Goal: Task Accomplishment & Management: Complete application form

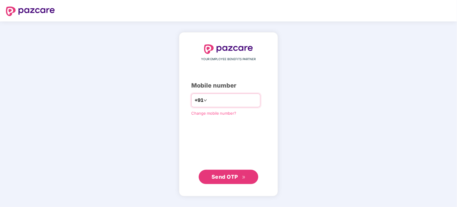
click at [210, 102] on input "number" at bounding box center [232, 101] width 49 height 10
type input "**********"
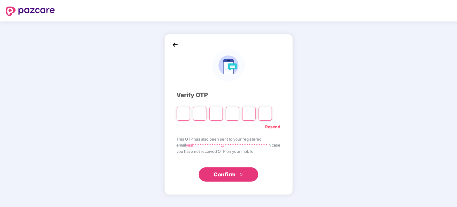
type input "*"
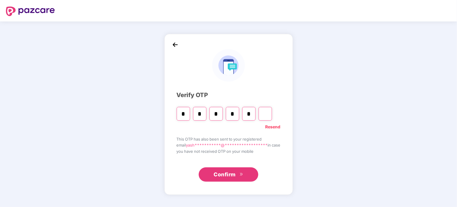
type input "*"
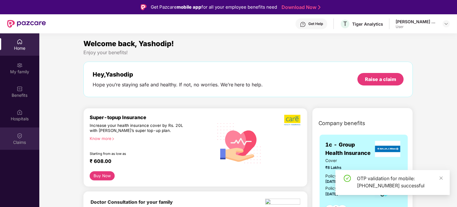
click at [19, 137] on img at bounding box center [20, 136] width 6 height 6
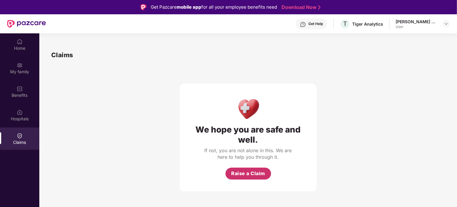
click at [246, 175] on span "Raise a Claim" at bounding box center [248, 173] width 34 height 7
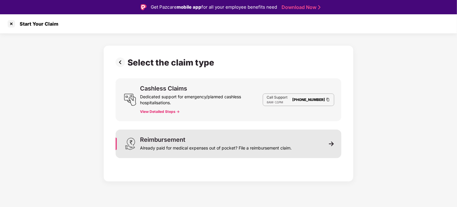
click at [178, 137] on div "Reimbursement" at bounding box center [162, 140] width 45 height 6
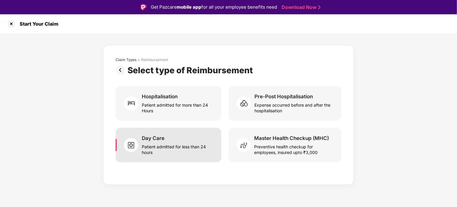
scroll to position [14, 0]
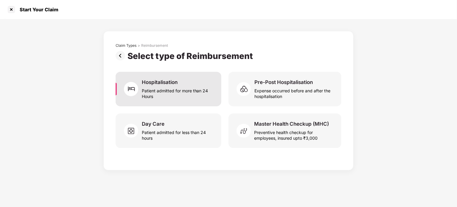
click at [159, 90] on div "Patient admitted for more than 24 Hours" at bounding box center [178, 93] width 72 height 14
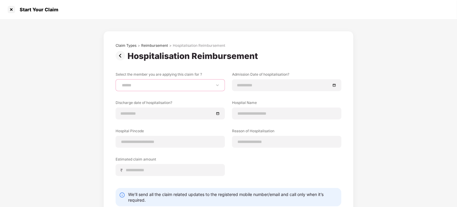
click at [184, 84] on select "**********" at bounding box center [170, 85] width 99 height 5
select select "**********"
click at [121, 83] on select "**********" at bounding box center [170, 85] width 99 height 5
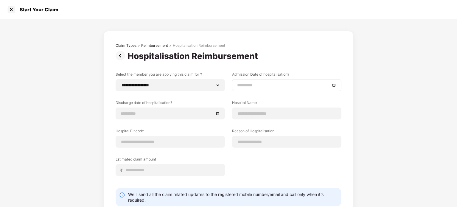
click at [241, 83] on input at bounding box center [283, 85] width 93 height 7
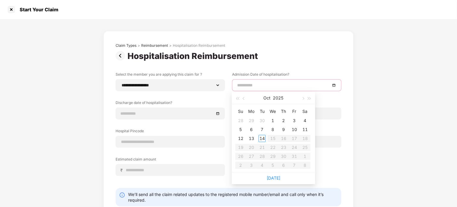
type input "**********"
click at [243, 99] on button "button" at bounding box center [244, 98] width 7 height 12
type input "**********"
click at [272, 150] on div "24" at bounding box center [272, 147] width 7 height 7
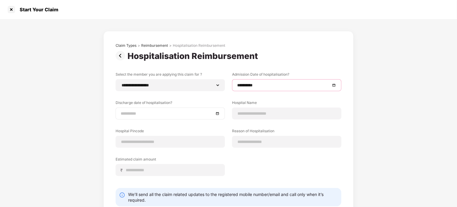
click at [157, 114] on input at bounding box center [167, 113] width 93 height 7
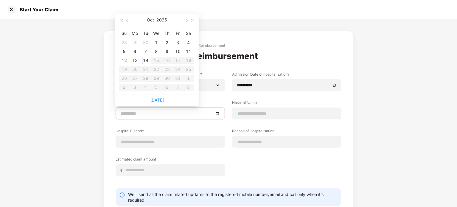
type input "**********"
click at [128, 20] on span "button" at bounding box center [127, 20] width 3 height 3
type input "**********"
click at [125, 78] on div "28" at bounding box center [124, 78] width 7 height 7
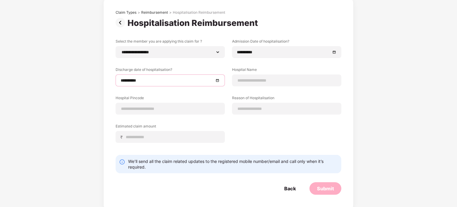
scroll to position [36, 0]
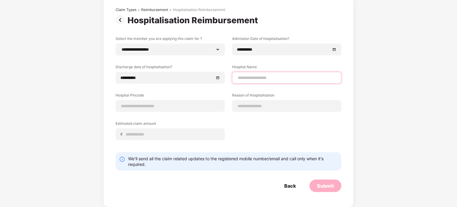
click at [256, 78] on input at bounding box center [286, 78] width 99 height 6
type input "**********"
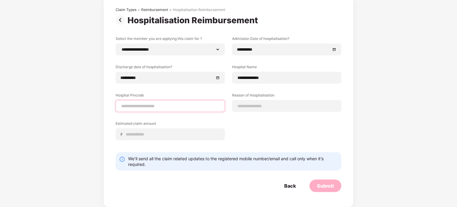
click at [144, 108] on input at bounding box center [170, 106] width 99 height 6
type input "******"
select select "******"
select select "**********"
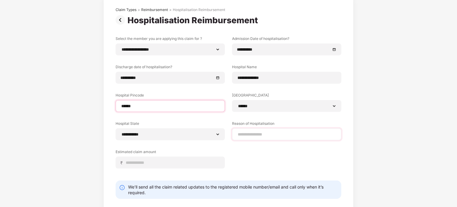
type input "******"
click at [256, 137] on input at bounding box center [286, 134] width 99 height 6
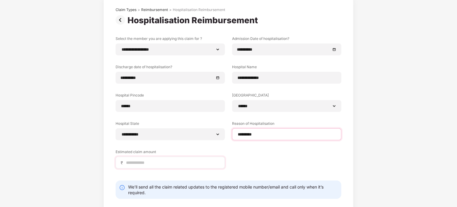
type input "*********"
click at [137, 166] on div "₹" at bounding box center [170, 163] width 109 height 12
click at [138, 161] on input at bounding box center [172, 163] width 94 height 6
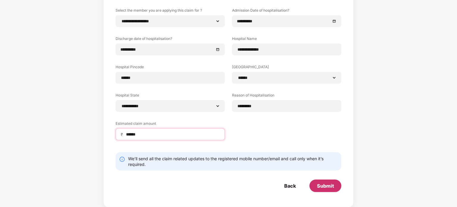
type input "******"
click at [318, 185] on div "Submit" at bounding box center [325, 186] width 17 height 7
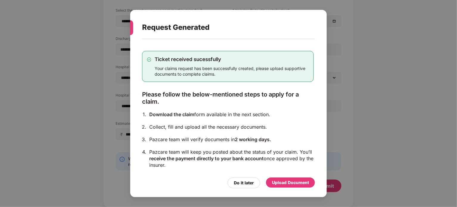
click at [295, 184] on div "Upload Document" at bounding box center [290, 182] width 37 height 7
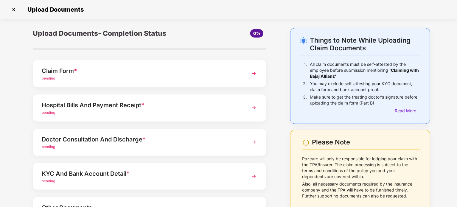
click at [69, 71] on div "Claim Form *" at bounding box center [141, 71] width 198 height 10
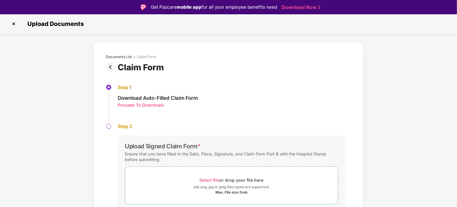
scroll to position [23, 0]
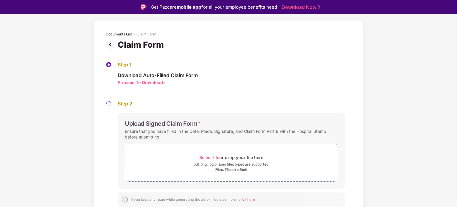
click at [143, 82] on div "Proceed To Download" at bounding box center [140, 83] width 45 height 6
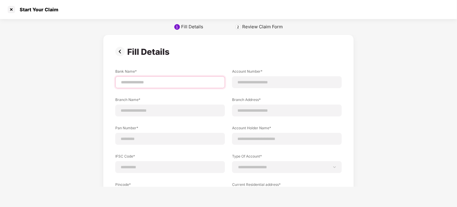
click at [133, 79] on input at bounding box center [170, 82] width 100 height 6
type input "*****"
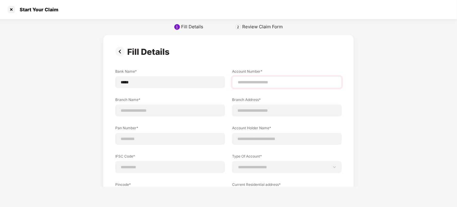
click at [255, 78] on div at bounding box center [287, 82] width 110 height 12
click at [244, 83] on input at bounding box center [287, 82] width 100 height 6
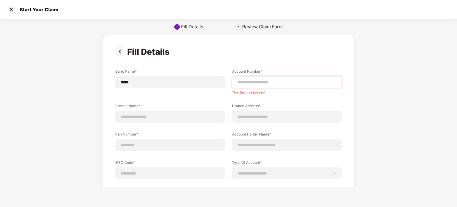
click at [264, 78] on div at bounding box center [287, 82] width 110 height 12
click at [254, 82] on input at bounding box center [287, 82] width 100 height 6
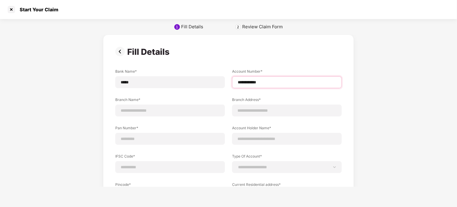
type input "**********"
click at [300, 58] on div "**********" at bounding box center [228, 142] width 227 height 191
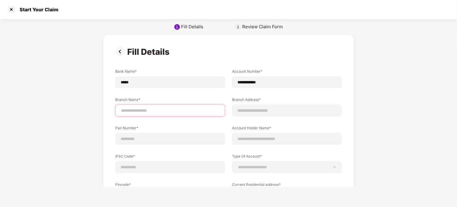
click at [172, 111] on input at bounding box center [170, 111] width 100 height 6
type input "**********"
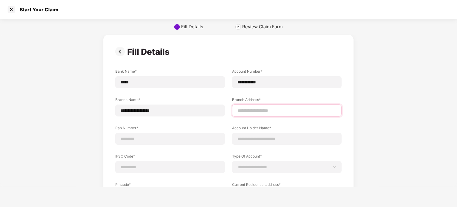
click at [250, 113] on input at bounding box center [287, 111] width 100 height 6
click at [275, 97] on div "**********" at bounding box center [228, 140] width 227 height 142
click at [264, 111] on input "**********" at bounding box center [287, 111] width 100 height 6
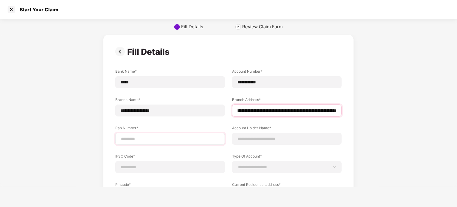
type input "**********"
click at [150, 137] on input at bounding box center [170, 139] width 100 height 6
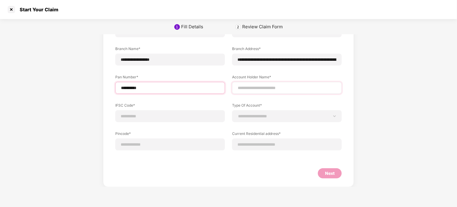
type input "**********"
click at [252, 85] on input at bounding box center [287, 88] width 100 height 6
type input "**********"
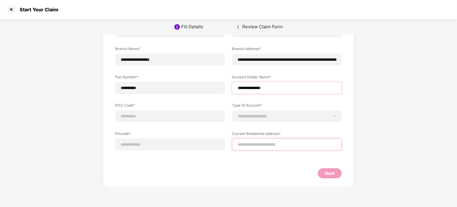
type input "**********"
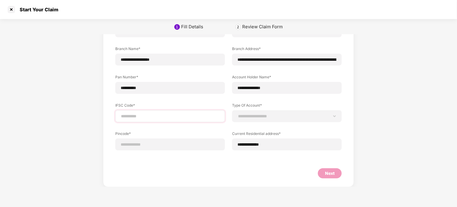
click at [129, 112] on div at bounding box center [170, 116] width 110 height 12
click at [127, 114] on input at bounding box center [170, 116] width 100 height 6
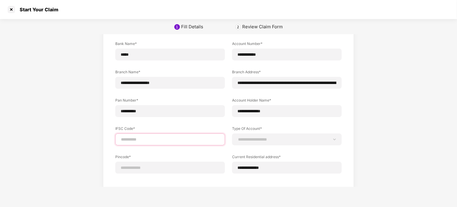
scroll to position [27, 0]
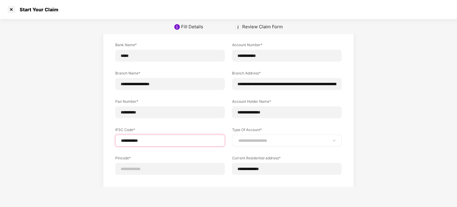
type input "**********"
click at [237, 137] on div "**********" at bounding box center [287, 141] width 110 height 12
click at [285, 142] on select "**********" at bounding box center [287, 140] width 100 height 5
select select "*******"
click at [237, 138] on select "**********" at bounding box center [287, 140] width 100 height 5
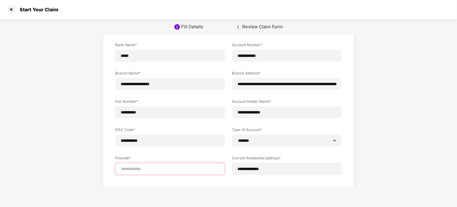
click at [166, 168] on input at bounding box center [170, 169] width 100 height 6
type input "*****"
select select "*******"
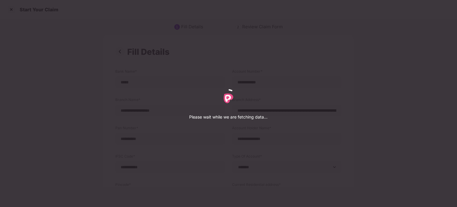
select select "*******"
select select "****"
select select "**********"
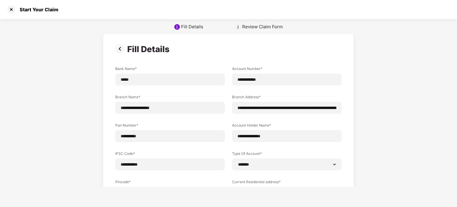
scroll to position [79, 0]
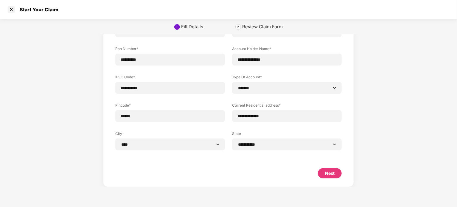
click at [327, 175] on div "Next" at bounding box center [330, 173] width 10 height 7
select select "*******"
select select "****"
select select "**********"
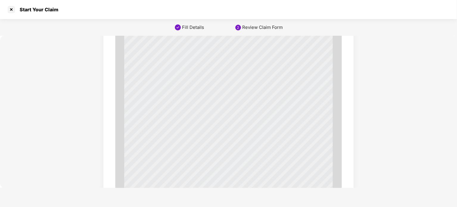
scroll to position [148, 0]
click at [189, 92] on span "d) Have you been hospitalized in the last four years since inception of the con…" at bounding box center [195, 92] width 97 height 3
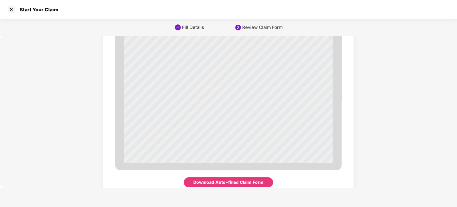
scroll to position [2051, 0]
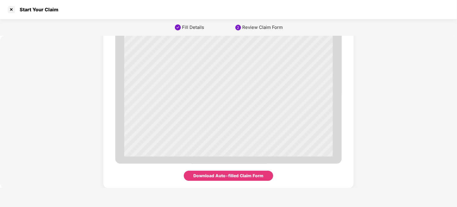
click at [221, 173] on div "Download Auto-filled Claim Form" at bounding box center [229, 176] width 70 height 7
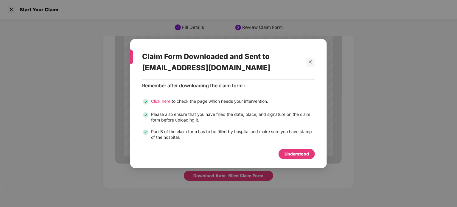
drag, startPoint x: 163, startPoint y: 99, endPoint x: 158, endPoint y: 100, distance: 4.9
click at [158, 100] on span "Click here" at bounding box center [160, 101] width 19 height 5
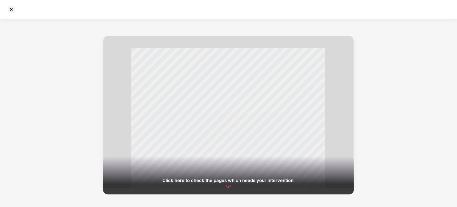
scroll to position [68, 0]
click at [195, 181] on div "Click here to check the pages which needs your intervention." at bounding box center [228, 181] width 132 height 6
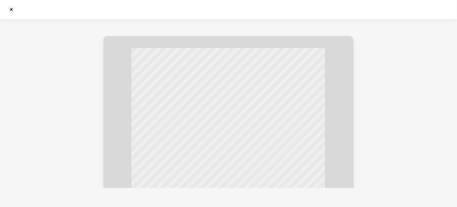
scroll to position [12, 0]
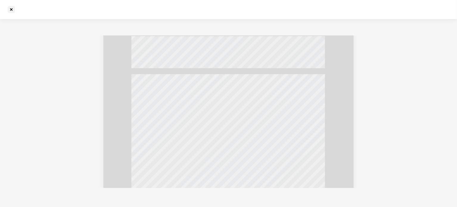
click at [195, 181] on div "Bajaj Allianz General Insurance Co. Ltd. [GEOGRAPHIC_DATA], [GEOGRAPHIC_DATA] –…" at bounding box center [228, 211] width 194 height 1953
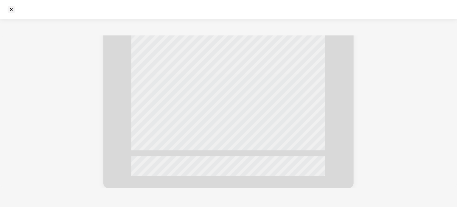
scroll to position [1533, 0]
click at [13, 8] on div at bounding box center [12, 10] width 10 height 10
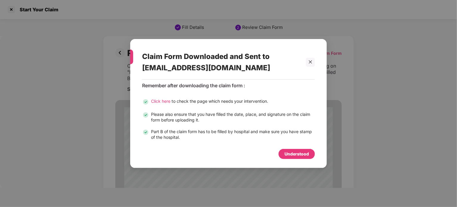
drag, startPoint x: 202, startPoint y: 115, endPoint x: 269, endPoint y: 146, distance: 74.4
click at [215, 124] on div "Click here to check the page which needs your intervention. Please also ensure …" at bounding box center [228, 119] width 173 height 42
click at [235, 130] on div "Part B of the claim form has to be filled by hospital and make sure you have st…" at bounding box center [233, 134] width 164 height 11
click at [288, 152] on div "Understood" at bounding box center [297, 154] width 24 height 7
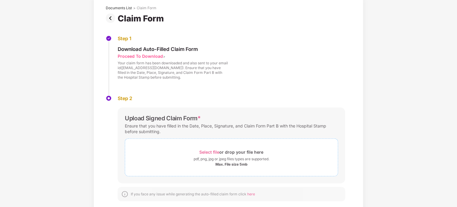
scroll to position [44, 0]
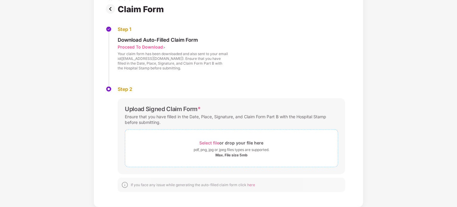
click at [211, 143] on span "Select file" at bounding box center [210, 142] width 20 height 5
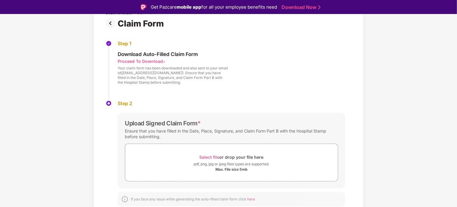
scroll to position [0, 0]
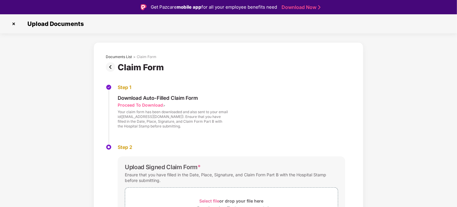
click at [113, 64] on img at bounding box center [112, 67] width 12 height 10
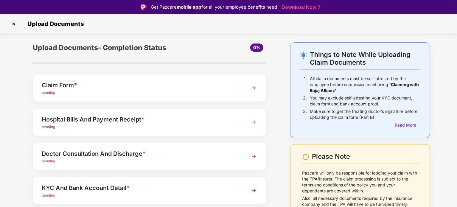
click at [81, 121] on div "Hospital Bills And Payment Receipt *" at bounding box center [141, 120] width 198 height 10
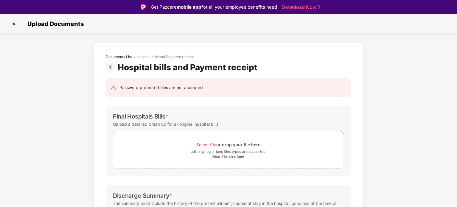
click at [111, 67] on img at bounding box center [112, 67] width 12 height 10
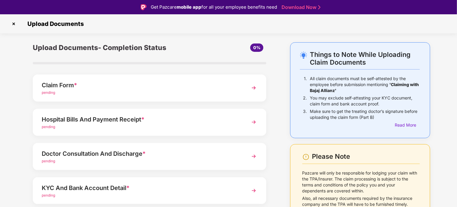
scroll to position [56, 0]
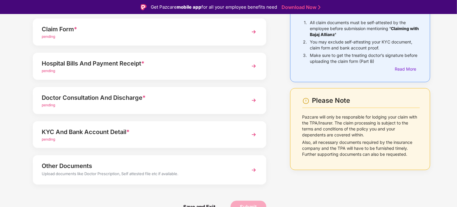
click at [118, 100] on div "Doctor Consultation And Discharge *" at bounding box center [141, 98] width 198 height 10
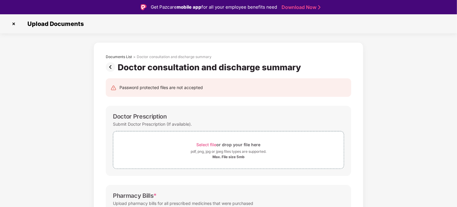
click at [111, 65] on img at bounding box center [112, 67] width 12 height 10
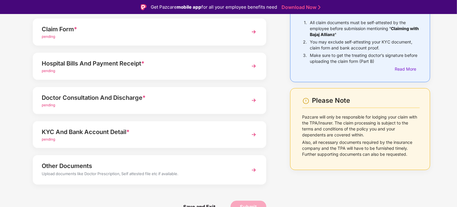
scroll to position [14, 0]
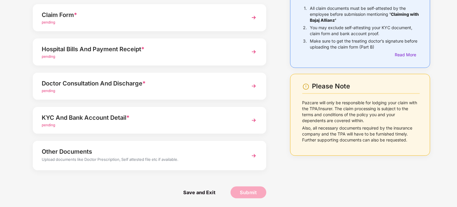
click at [91, 119] on div "KYC And Bank Account Detail *" at bounding box center [141, 118] width 198 height 10
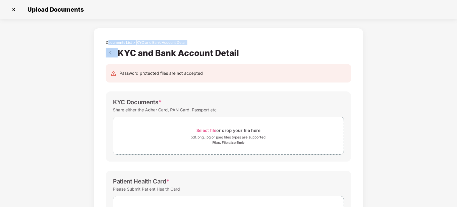
drag, startPoint x: 109, startPoint y: 47, endPoint x: 109, endPoint y: 52, distance: 5.4
click at [109, 52] on div "Documents List > KYC and Bank Account Detail KYC and Bank Account Detail" at bounding box center [229, 49] width 246 height 18
click at [109, 52] on img at bounding box center [112, 53] width 12 height 10
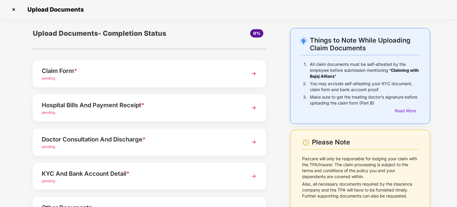
scroll to position [56, 0]
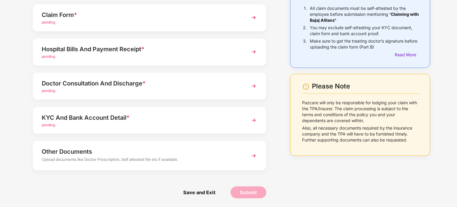
click at [89, 151] on div "Other Documents" at bounding box center [141, 152] width 198 height 10
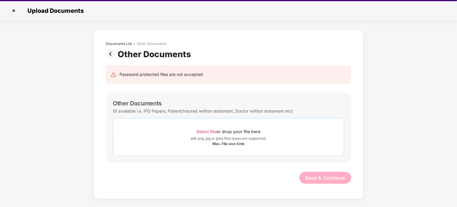
scroll to position [14, 0]
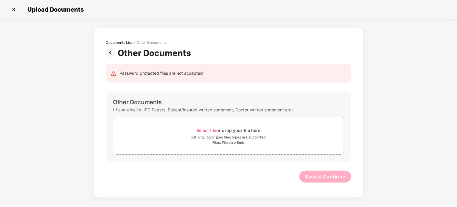
click at [110, 52] on img at bounding box center [112, 53] width 12 height 10
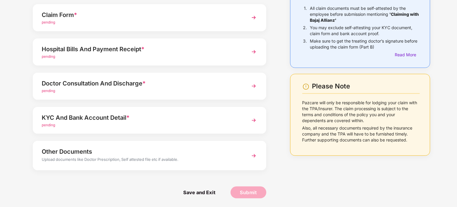
scroll to position [36, 0]
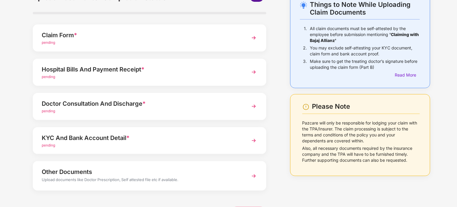
click at [75, 73] on div "Hospital Bills And Payment Receipt *" at bounding box center [141, 70] width 198 height 10
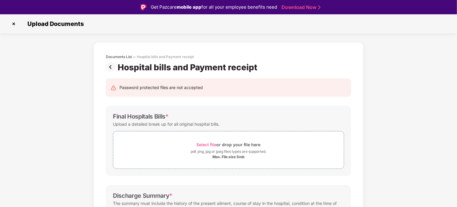
click at [112, 67] on img at bounding box center [112, 67] width 12 height 10
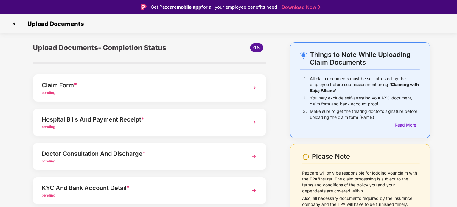
click at [99, 122] on div "Hospital Bills And Payment Receipt *" at bounding box center [141, 120] width 198 height 10
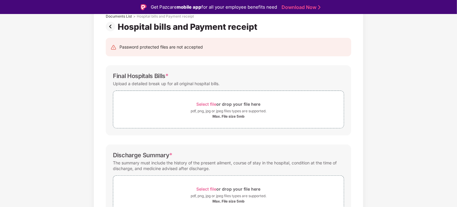
scroll to position [41, 0]
click at [204, 104] on span "Select file" at bounding box center [207, 104] width 20 height 5
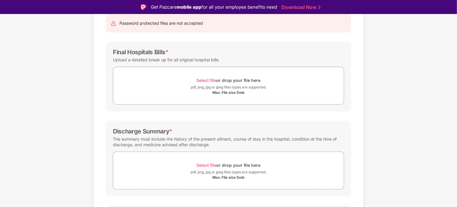
scroll to position [65, 0]
click at [216, 78] on span "Select file" at bounding box center [207, 79] width 20 height 5
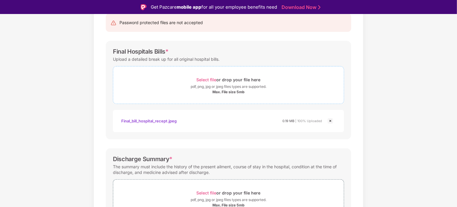
click at [204, 81] on span "Select file" at bounding box center [207, 79] width 20 height 5
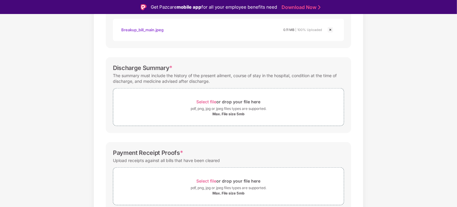
scroll to position [185, 0]
click at [227, 114] on div "Max. File size 5mb" at bounding box center [229, 113] width 32 height 5
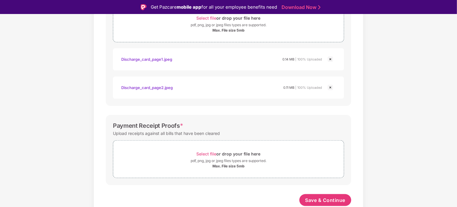
scroll to position [268, 0]
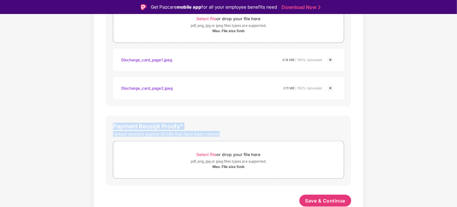
drag, startPoint x: 222, startPoint y: 133, endPoint x: 83, endPoint y: 119, distance: 139.6
copy div "Payment Receipt Proofs * Upload receipts against all bills that have been clear…"
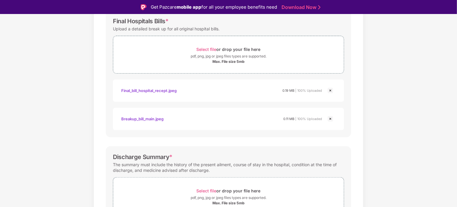
scroll to position [94, 0]
click at [330, 92] on img at bounding box center [330, 91] width 7 height 7
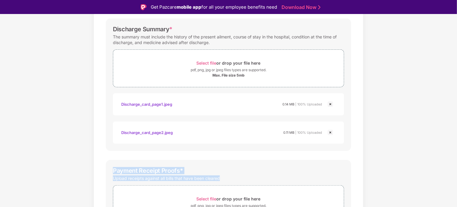
scroll to position [239, 0]
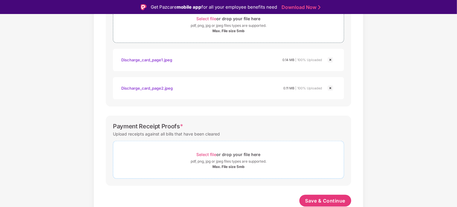
click at [216, 163] on div "pdf, png, jpg or jpeg files types are supported." at bounding box center [229, 162] width 76 height 6
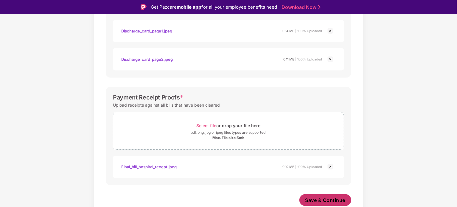
scroll to position [268, 0]
click at [316, 199] on span "Save & Continue" at bounding box center [326, 201] width 40 height 7
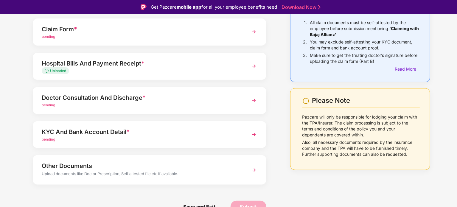
scroll to position [14, 0]
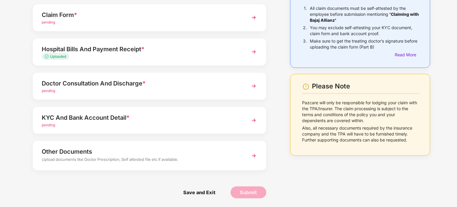
click at [60, 88] on div "pending" at bounding box center [141, 91] width 198 height 6
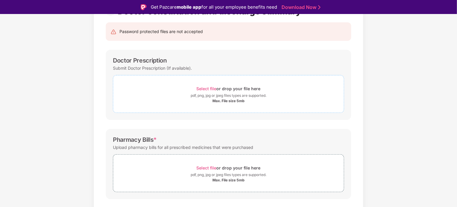
click at [203, 88] on span "Select file" at bounding box center [207, 88] width 20 height 5
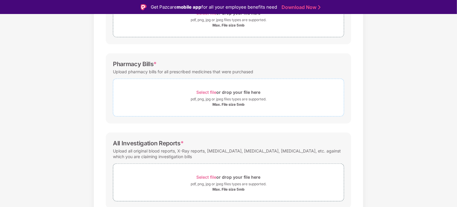
scroll to position [131, 0]
click at [201, 97] on div "pdf, png, jpg or jpeg files types are supported." at bounding box center [229, 100] width 76 height 6
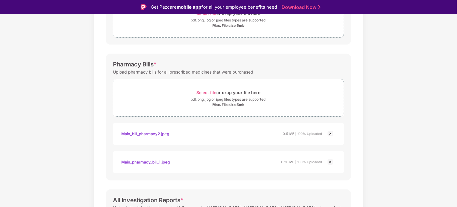
scroll to position [211, 0]
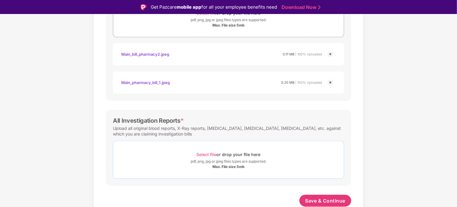
click at [232, 165] on div "Max. File size 5mb" at bounding box center [229, 167] width 32 height 5
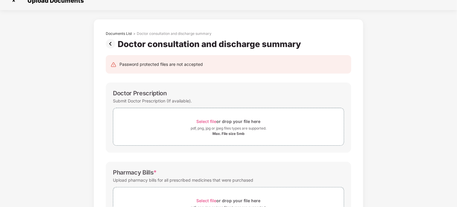
scroll to position [268, 0]
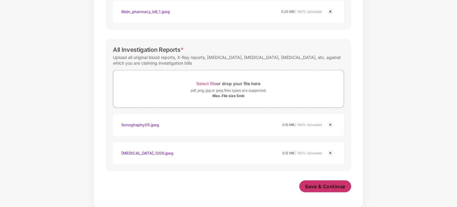
click at [322, 190] on button "Save & Continue" at bounding box center [326, 187] width 52 height 12
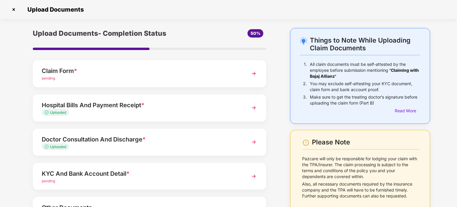
scroll to position [56, 0]
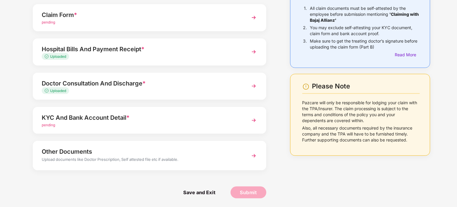
click at [69, 118] on div "KYC And Bank Account Detail *" at bounding box center [141, 118] width 198 height 10
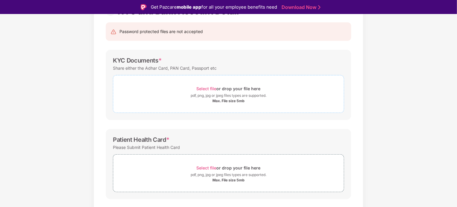
click at [205, 89] on span "Select file" at bounding box center [207, 88] width 20 height 5
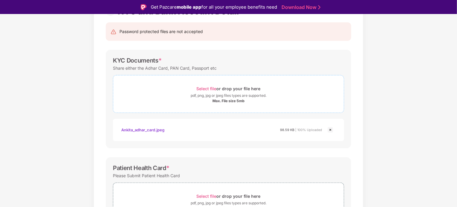
click at [213, 91] on div "Select file or drop your file here" at bounding box center [229, 89] width 64 height 8
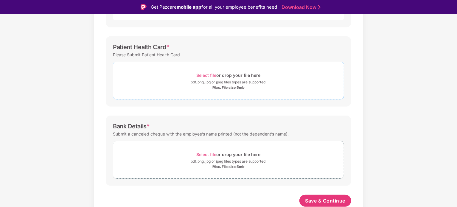
scroll to position [200, 0]
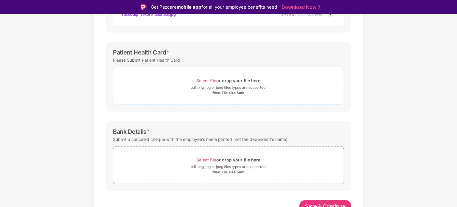
click at [222, 86] on div "pdf, png, jpg or jpeg files types are supported." at bounding box center [229, 88] width 76 height 6
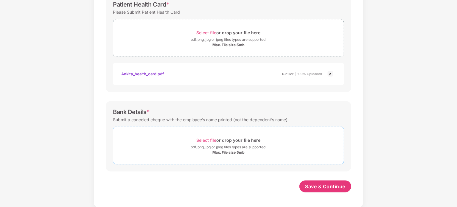
scroll to position [234, 0]
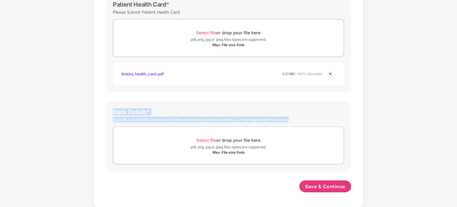
drag, startPoint x: 290, startPoint y: 119, endPoint x: 107, endPoint y: 113, distance: 183.1
click at [107, 113] on div "Bank Details * Submit a canceled cheque with the employee’s name printed (not t…" at bounding box center [229, 136] width 246 height 70
copy div "Bank Details * Submit a canceled cheque with the employee’s name printed (not t…"
click at [193, 112] on div "Bank Details *" at bounding box center [228, 112] width 231 height 7
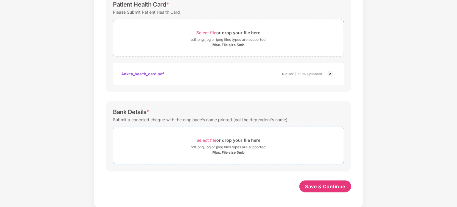
scroll to position [14, 0]
click at [198, 139] on span "Select file" at bounding box center [207, 140] width 20 height 5
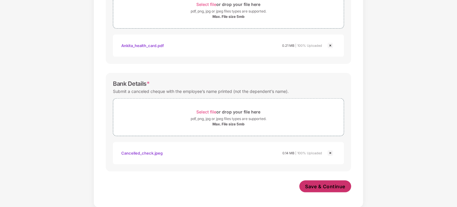
scroll to position [262, 0]
click at [311, 186] on span "Save & Continue" at bounding box center [326, 187] width 40 height 7
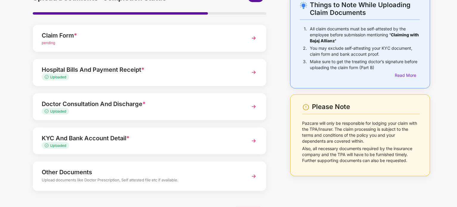
scroll to position [56, 0]
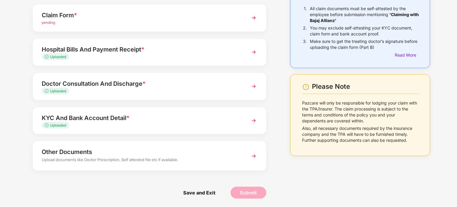
click at [127, 157] on div "Upload documents like Doctor Prescription, Self attested file etc if available." at bounding box center [141, 161] width 198 height 8
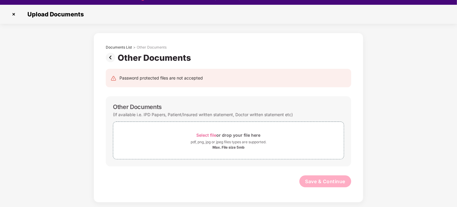
scroll to position [12, 0]
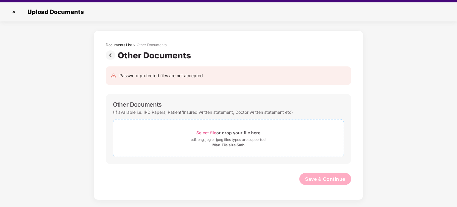
click at [207, 131] on span "Select file" at bounding box center [207, 132] width 20 height 5
click at [114, 52] on img at bounding box center [112, 55] width 12 height 10
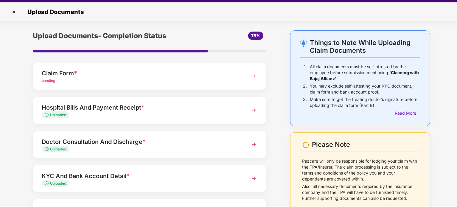
scroll to position [56, 0]
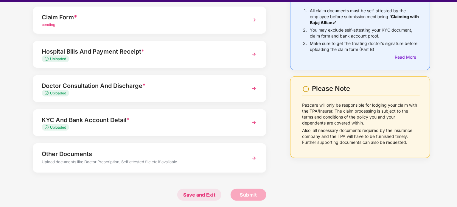
click at [200, 191] on span "Save and Exit" at bounding box center [199, 195] width 44 height 12
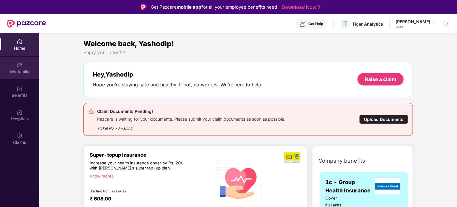
click at [17, 71] on div "My family" at bounding box center [19, 72] width 39 height 6
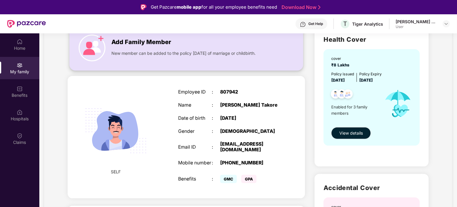
scroll to position [52, 0]
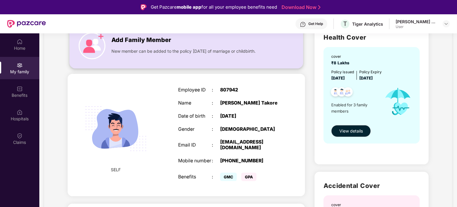
click at [112, 45] on div "New member can be added to the policy within 30 days of marriage or childbirth." at bounding box center [192, 50] width 162 height 10
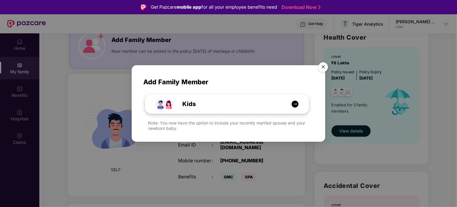
click at [201, 105] on div "Kids" at bounding box center [230, 104] width 123 height 9
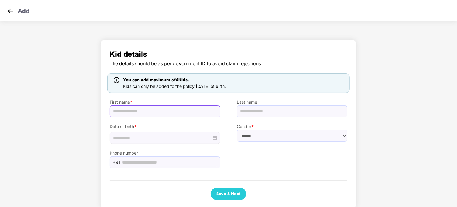
click at [145, 109] on input "text" at bounding box center [165, 112] width 111 height 12
click at [141, 110] on input "text" at bounding box center [165, 112] width 111 height 12
click at [256, 111] on input "text" at bounding box center [292, 112] width 111 height 12
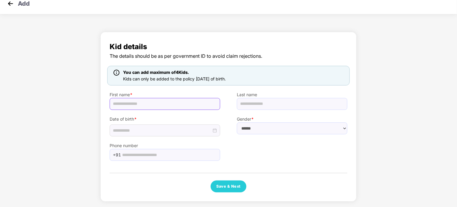
scroll to position [7, 0]
drag, startPoint x: 190, startPoint y: 108, endPoint x: 254, endPoint y: 126, distance: 67.1
click at [254, 126] on select "****** **** ******" at bounding box center [292, 129] width 111 height 12
select select "******"
click at [237, 123] on select "****** **** ******" at bounding box center [292, 129] width 111 height 12
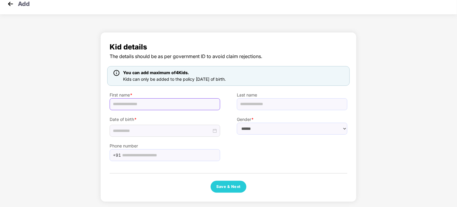
click at [128, 107] on input "text" at bounding box center [165, 104] width 111 height 12
click at [252, 148] on div "Phone number +91" at bounding box center [228, 149] width 255 height 24
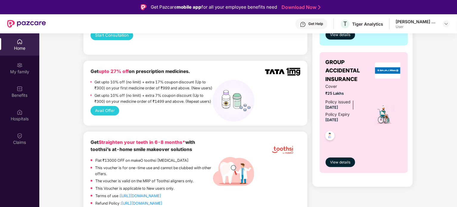
scroll to position [240, 0]
click at [24, 139] on div "Claims" at bounding box center [19, 139] width 39 height 22
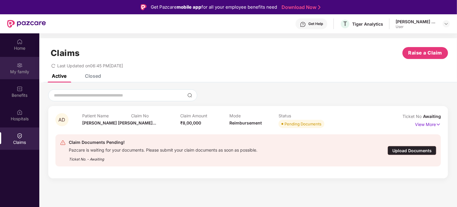
click at [23, 73] on div "My family" at bounding box center [19, 72] width 39 height 6
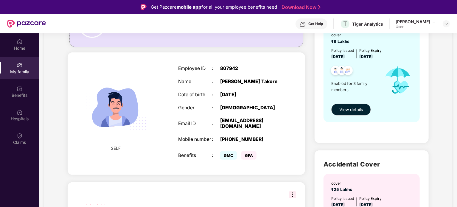
scroll to position [75, 0]
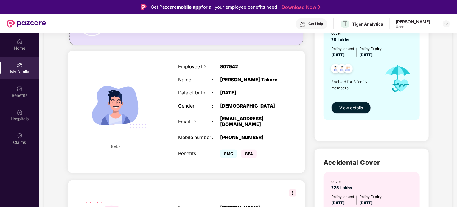
click at [343, 109] on span "View details" at bounding box center [352, 108] width 24 height 7
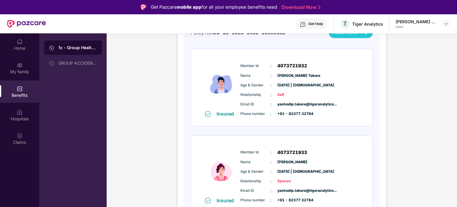
scroll to position [126, 0]
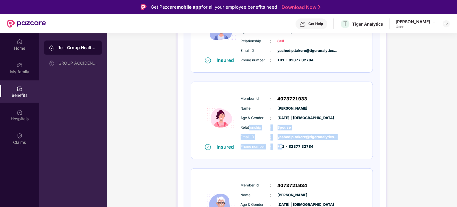
drag, startPoint x: 249, startPoint y: 124, endPoint x: 283, endPoint y: 146, distance: 40.7
click at [283, 146] on div "Member Id : 4073721933 Name : Ankita Dharamthok Age & Gender : 20 Nov 1995 | Fe…" at bounding box center [299, 122] width 121 height 61
click at [283, 146] on span "+91 - 82377 32784" at bounding box center [293, 147] width 30 height 6
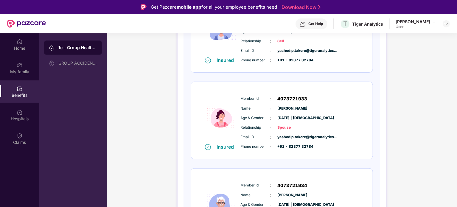
click at [421, 121] on div "1c - Group Health Insurance DETAILS INCLUSIONS EXCLUSIONS Policy No: OG-26-9906…" at bounding box center [282, 96] width 351 height 373
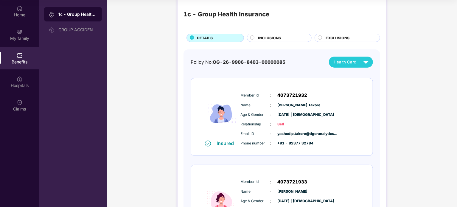
scroll to position [0, 0]
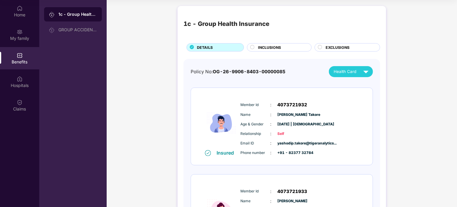
click at [265, 48] on span "INCLUSIONS" at bounding box center [269, 48] width 23 height 6
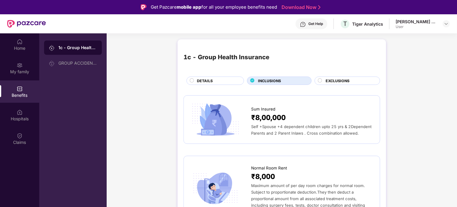
click at [333, 80] on span "EXCLUSIONS" at bounding box center [338, 81] width 24 height 6
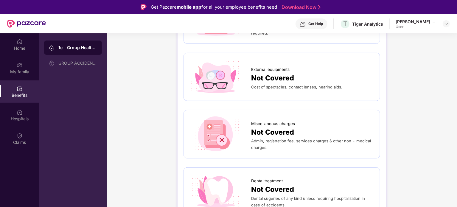
scroll to position [101, 0]
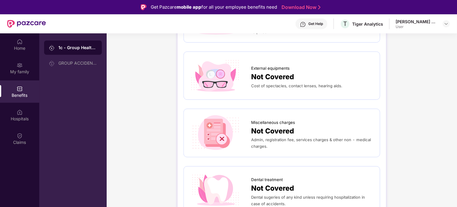
drag, startPoint x: 252, startPoint y: 121, endPoint x: 236, endPoint y: 74, distance: 49.7
click at [236, 74] on img at bounding box center [216, 76] width 52 height 36
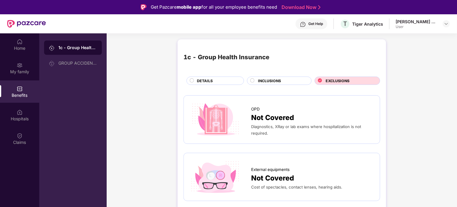
click at [263, 78] on span "INCLUSIONS" at bounding box center [269, 81] width 23 height 6
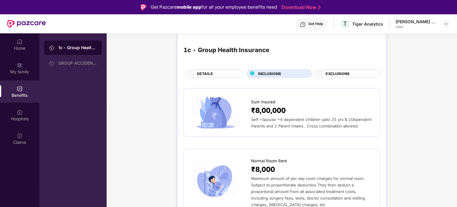
scroll to position [8, 0]
click at [253, 98] on span "Sum Insured" at bounding box center [263, 101] width 24 height 6
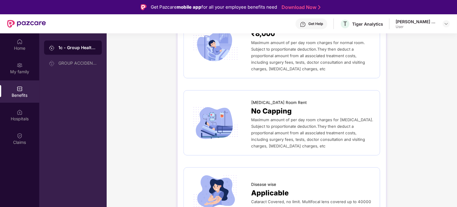
click at [272, 118] on span "Maximum amount of per day room charges for ICU. Subject to proportionate deduct…" at bounding box center [312, 132] width 122 height 31
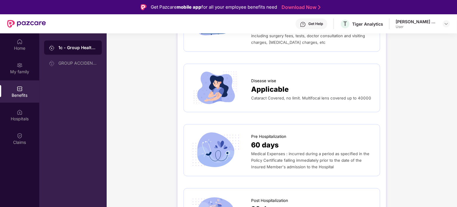
scroll to position [248, 0]
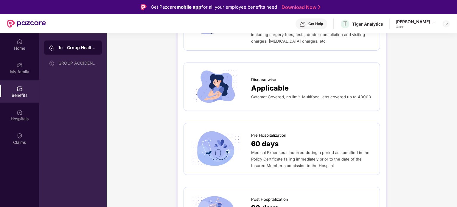
click at [272, 94] on div "Disease wise Applicable Cataract Covered, no limit. Multifocal lens covered up …" at bounding box center [282, 87] width 184 height 36
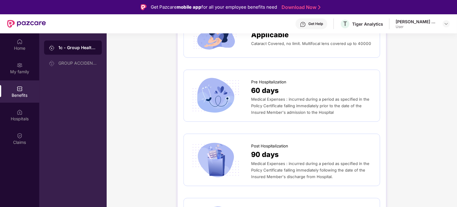
scroll to position [306, 0]
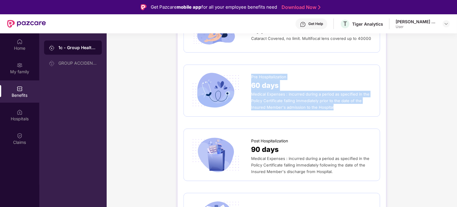
drag, startPoint x: 251, startPoint y: 71, endPoint x: 337, endPoint y: 102, distance: 90.8
click at [337, 102] on div "Pre Hospitalization 60 days Medical Expenses : incurred during a period as spec…" at bounding box center [312, 91] width 123 height 40
click at [332, 102] on span "Medical Expenses : incurred during a period as specified in the Policy Certific…" at bounding box center [310, 101] width 118 height 18
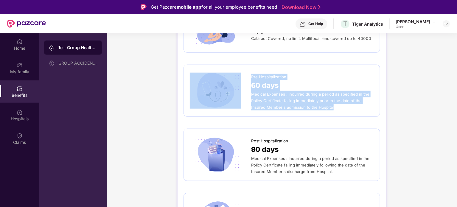
drag, startPoint x: 332, startPoint y: 102, endPoint x: 249, endPoint y: 72, distance: 87.8
click at [249, 72] on div "Pre Hospitalization 60 days Medical Expenses : incurred during a period as spec…" at bounding box center [282, 91] width 184 height 40
click at [330, 101] on span "Medical Expenses : incurred during a period as specified in the Policy Certific…" at bounding box center [310, 101] width 118 height 18
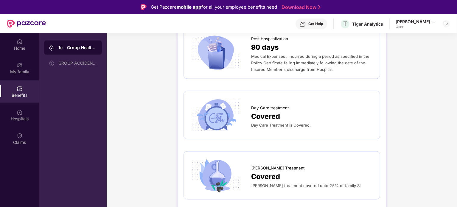
scroll to position [409, 0]
click at [255, 111] on span "Covered" at bounding box center [265, 116] width 29 height 11
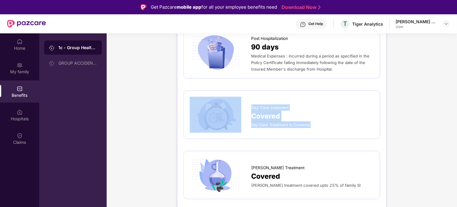
drag, startPoint x: 250, startPoint y: 101, endPoint x: 322, endPoint y: 117, distance: 72.9
click at [322, 117] on div "Day Care treatment Covered Day Care Treatment is Covered." at bounding box center [282, 115] width 184 height 36
click at [322, 122] on div "Day Care Treatment is Covered." at bounding box center [312, 125] width 123 height 7
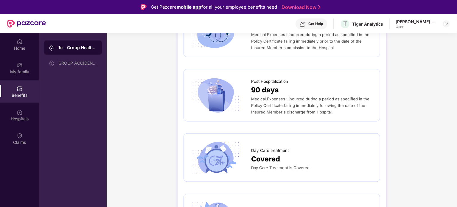
scroll to position [366, 0]
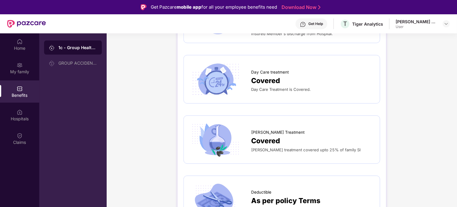
scroll to position [445, 0]
click at [258, 129] on span "AYUSH Treatment" at bounding box center [277, 132] width 53 height 6
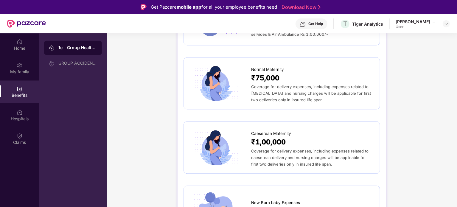
scroll to position [686, 0]
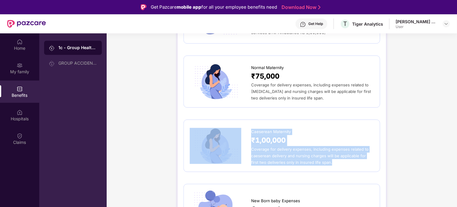
drag, startPoint x: 250, startPoint y: 125, endPoint x: 326, endPoint y: 156, distance: 81.3
click at [326, 156] on div "Caeserean Maternity ₹1,00,000 Coverage for delivery expenses, including expense…" at bounding box center [282, 146] width 184 height 40
click at [326, 156] on div "Coverage for delivery expenses, including expenses related to caeserean deliver…" at bounding box center [312, 156] width 123 height 20
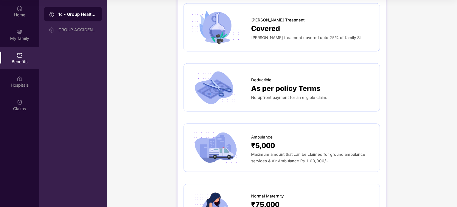
scroll to position [478, 0]
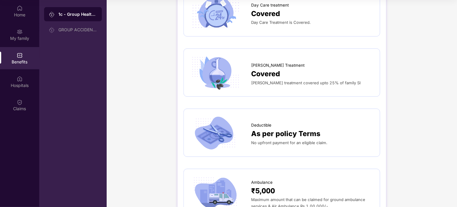
click at [251, 180] on span "Ambulance" at bounding box center [261, 183] width 21 height 6
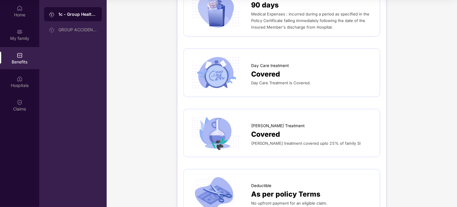
scroll to position [416, 0]
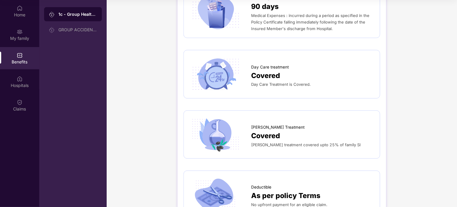
click at [251, 185] on span "Deductible" at bounding box center [261, 188] width 20 height 6
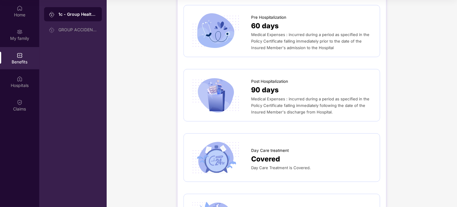
scroll to position [299, 0]
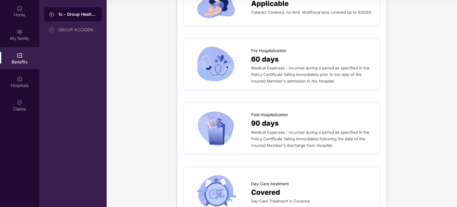
click at [262, 181] on span "Day Care treatment" at bounding box center [270, 184] width 38 height 6
drag, startPoint x: 252, startPoint y: 178, endPoint x: 298, endPoint y: 178, distance: 46.5
click at [298, 178] on div "Day Care treatment" at bounding box center [312, 182] width 123 height 9
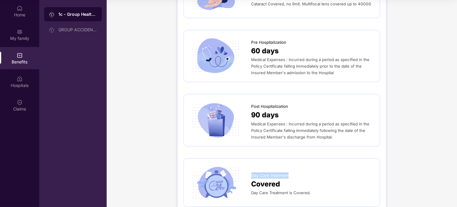
scroll to position [308, 0]
copy span "Day Care treatment"
drag, startPoint x: 316, startPoint y: 187, endPoint x: 251, endPoint y: 167, distance: 68.0
click at [251, 170] on div "Day Care treatment Covered Day Care Treatment is Covered." at bounding box center [312, 183] width 123 height 27
copy div "Day Care treatment Covered Day Care Treatment is Covered."
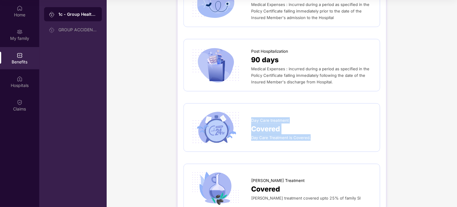
scroll to position [386, 0]
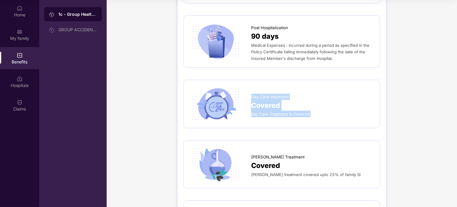
click at [274, 112] on span "Day Care Treatment is Covered." at bounding box center [281, 114] width 60 height 5
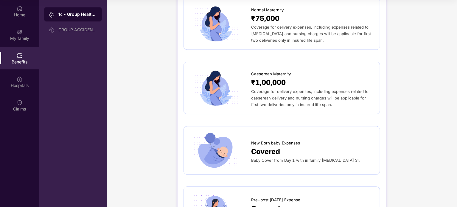
scroll to position [711, 0]
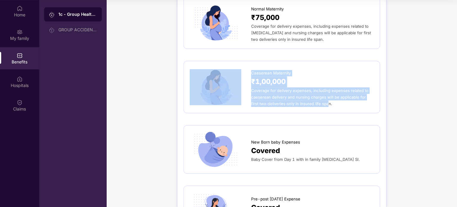
drag, startPoint x: 320, startPoint y: 100, endPoint x: 243, endPoint y: 70, distance: 82.1
click at [243, 70] on div "Caeserean Maternity ₹1,00,000 Coverage for delivery expenses, including expense…" at bounding box center [282, 87] width 184 height 40
click at [290, 77] on div "₹1,00,000" at bounding box center [312, 81] width 123 height 11
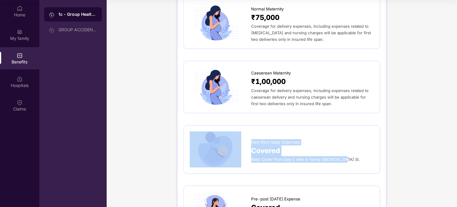
drag, startPoint x: 343, startPoint y: 159, endPoint x: 250, endPoint y: 137, distance: 95.8
click at [250, 137] on div "New Born baby Expenses Covered Baby Cover from Day 1 with in family floater SI." at bounding box center [282, 149] width 184 height 36
click at [297, 145] on div "Covered" at bounding box center [312, 150] width 123 height 11
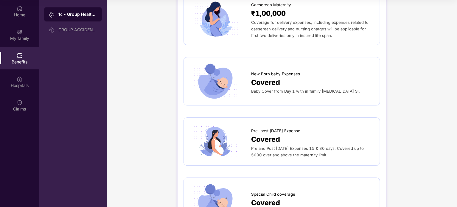
scroll to position [780, 0]
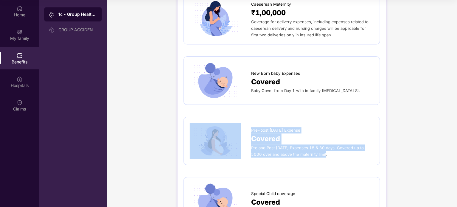
drag, startPoint x: 321, startPoint y: 149, endPoint x: 250, endPoint y: 125, distance: 75.4
click at [250, 125] on div "Pre-post Natal Expense Covered Pre and Post Natal Expenses 15 & 30 days. Covere…" at bounding box center [282, 141] width 184 height 36
copy div "Pre-post Natal Expense Covered Pre and Post Natal Expenses 15 & 30 days. Covere…"
click at [245, 133] on div at bounding box center [220, 141] width 61 height 36
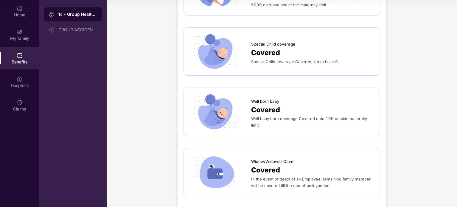
scroll to position [930, 0]
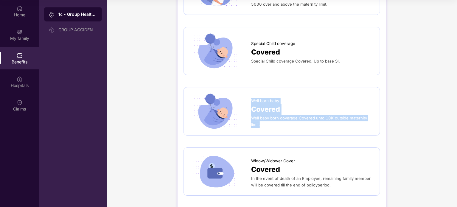
drag, startPoint x: 264, startPoint y: 117, endPoint x: 251, endPoint y: 94, distance: 26.5
click at [251, 95] on div "Well born baby Covered Well baby born coverage Covered unto 10K outside materni…" at bounding box center [312, 111] width 123 height 33
copy div "Well born baby Covered Well baby born coverage Covered unto 10K outside materni…"
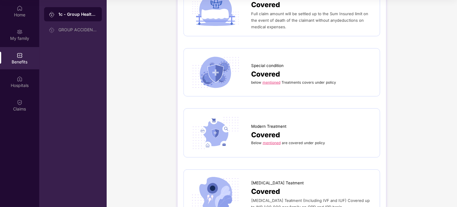
scroll to position [1380, 0]
click at [273, 80] on link "mentioned" at bounding box center [272, 82] width 18 height 4
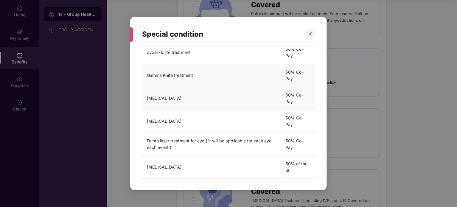
scroll to position [41, 0]
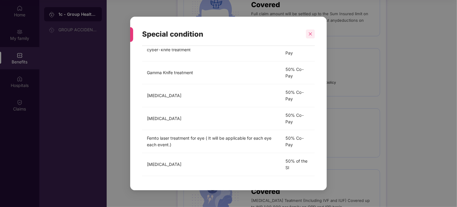
click at [309, 33] on icon "close" at bounding box center [310, 33] width 3 height 3
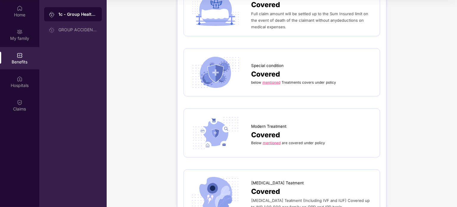
scroll to position [1396, 0]
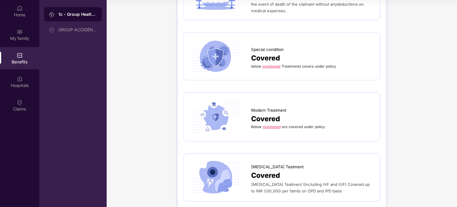
click at [273, 125] on link "mentioned" at bounding box center [272, 127] width 18 height 4
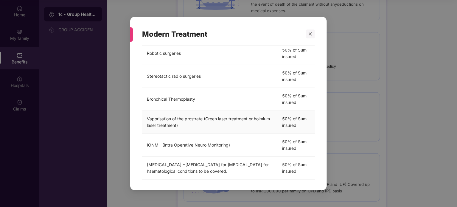
scroll to position [178, 0]
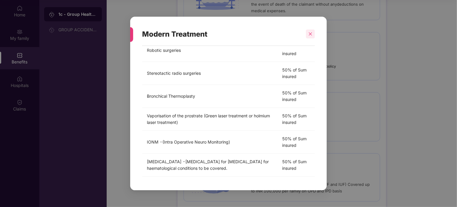
click at [312, 32] on icon "close" at bounding box center [311, 34] width 4 height 4
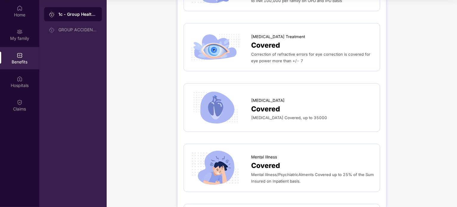
scroll to position [1589, 0]
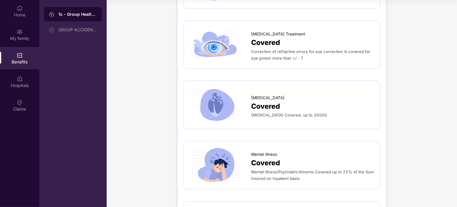
click at [258, 37] on span "Covered" at bounding box center [265, 42] width 29 height 11
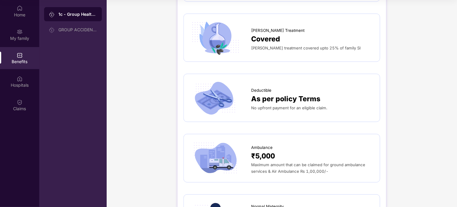
scroll to position [513, 0]
click at [260, 88] on span "Deductible" at bounding box center [261, 91] width 20 height 6
click at [259, 88] on span "Deductible" at bounding box center [261, 91] width 20 height 6
click at [261, 106] on span "No upfront payment for an eligible claim." at bounding box center [289, 108] width 76 height 5
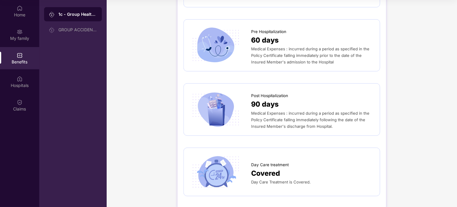
scroll to position [317, 0]
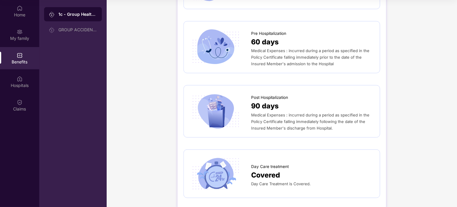
click at [261, 102] on span "90 days" at bounding box center [264, 106] width 27 height 11
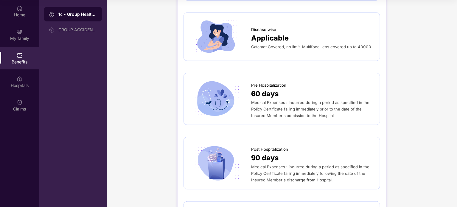
scroll to position [264, 0]
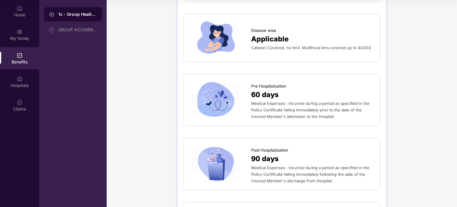
click at [261, 102] on span "Medical Expenses : incurred during a period as specified in the Policy Certific…" at bounding box center [310, 110] width 118 height 18
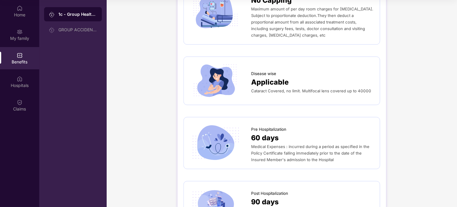
scroll to position [204, 0]
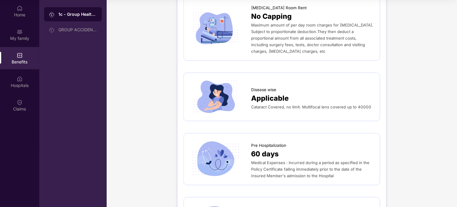
click at [261, 105] on span "Cataract Covered, no limit. Multifocal lens covered up to 40000" at bounding box center [311, 107] width 120 height 5
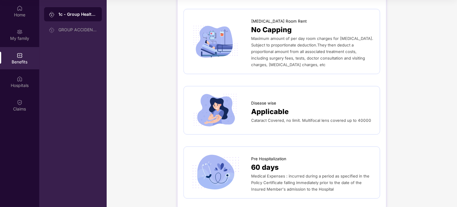
scroll to position [191, 0]
click at [261, 107] on span "Applicable" at bounding box center [270, 112] width 38 height 11
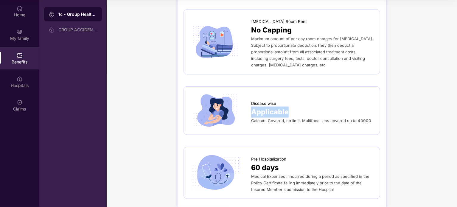
click at [261, 107] on span "Applicable" at bounding box center [270, 112] width 38 height 11
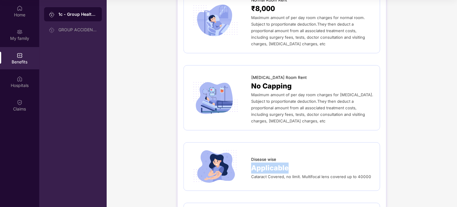
scroll to position [135, 0]
click at [261, 102] on span "Maximum amount of per day room charges for ICU. Subject to proportionate deduct…" at bounding box center [312, 107] width 122 height 31
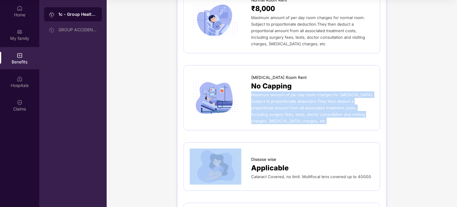
click at [261, 102] on span "Maximum amount of per day room charges for ICU. Subject to proportionate deduct…" at bounding box center [312, 107] width 122 height 31
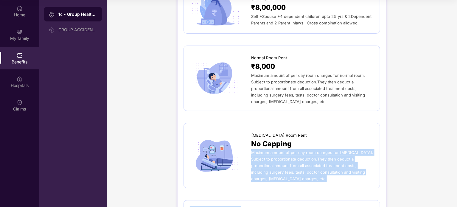
scroll to position [58, 0]
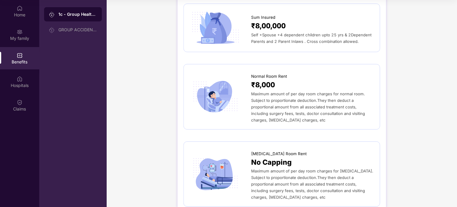
click at [261, 102] on span "Maximum amount of per day room charges for normal room. Subject to proportionat…" at bounding box center [308, 107] width 114 height 31
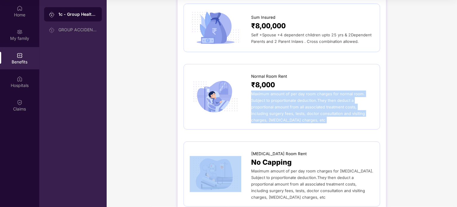
click at [261, 102] on span "Maximum amount of per day room charges for normal room. Subject to proportionat…" at bounding box center [308, 107] width 114 height 31
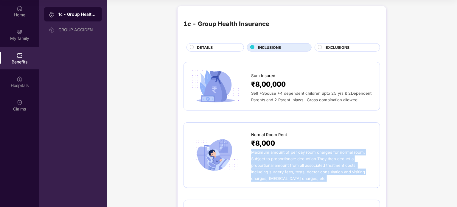
scroll to position [0, 0]
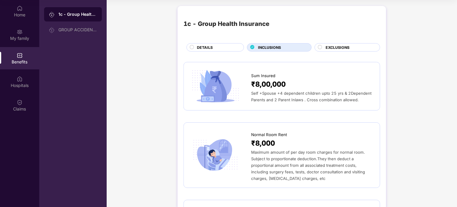
click at [261, 102] on div "Self +Spouse +4 dependent children upto 25 yrs & 2Dependent Parents and 2 Paren…" at bounding box center [312, 96] width 123 height 13
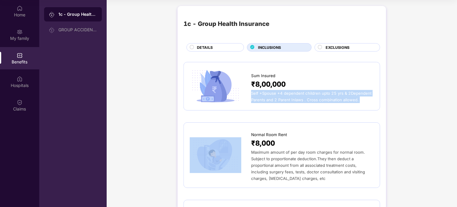
click at [261, 102] on div "Self +Spouse +4 dependent children upto 25 yrs & 2Dependent Parents and 2 Paren…" at bounding box center [312, 96] width 123 height 13
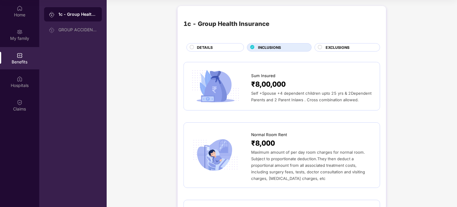
click at [326, 45] on span "EXCLUSIONS" at bounding box center [338, 48] width 24 height 6
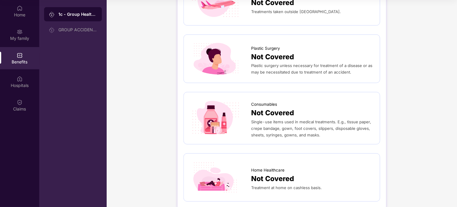
scroll to position [332, 0]
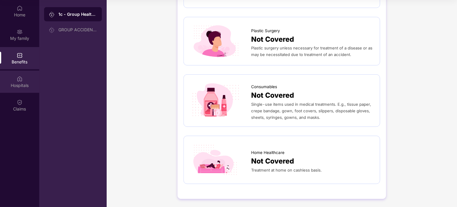
click at [17, 85] on div "Hospitals" at bounding box center [19, 86] width 39 height 6
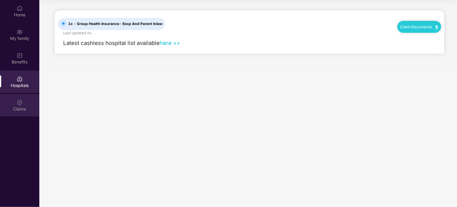
click at [22, 105] on img at bounding box center [20, 103] width 6 height 6
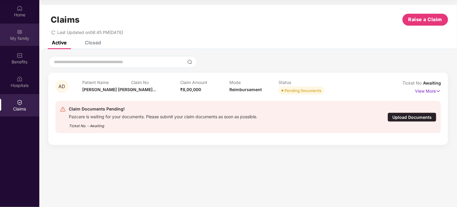
click at [20, 38] on div "My family" at bounding box center [19, 38] width 39 height 6
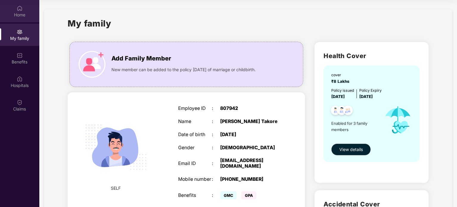
click at [27, 13] on div "Home" at bounding box center [19, 15] width 39 height 6
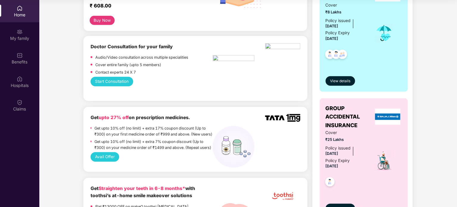
scroll to position [161, 0]
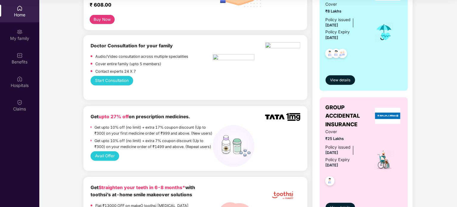
click at [112, 78] on button "Start Consultation" at bounding box center [112, 81] width 43 height 10
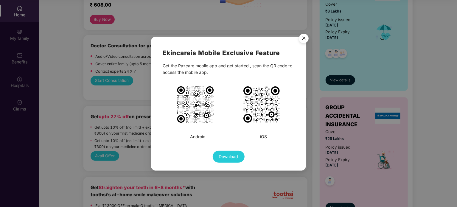
click at [301, 38] on img "Close" at bounding box center [304, 39] width 17 height 17
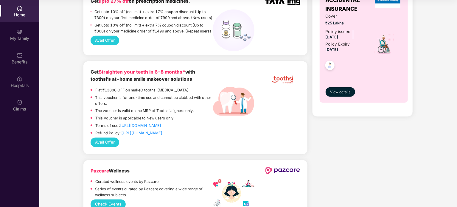
scroll to position [277, 0]
click at [143, 128] on link "[URL][DOMAIN_NAME]" at bounding box center [140, 125] width 41 height 4
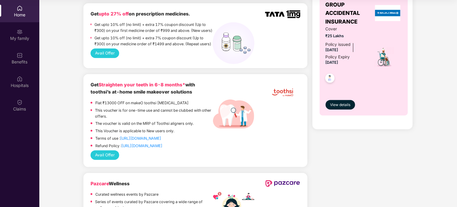
scroll to position [264, 0]
click at [99, 157] on button "Avail Offer" at bounding box center [105, 156] width 29 height 10
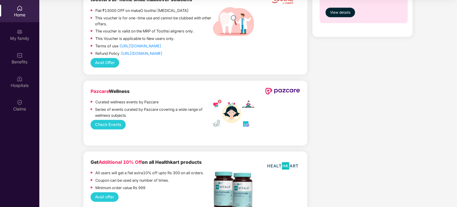
scroll to position [356, 0]
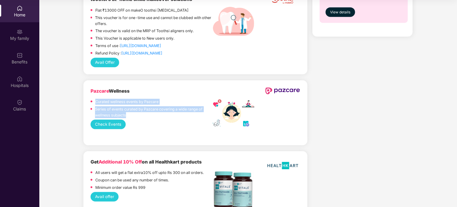
drag, startPoint x: 95, startPoint y: 103, endPoint x: 134, endPoint y: 120, distance: 42.8
click at [134, 120] on div "Curated wellness events by Pazcare Series of events curated by Pazcare covering…" at bounding box center [152, 109] width 123 height 21
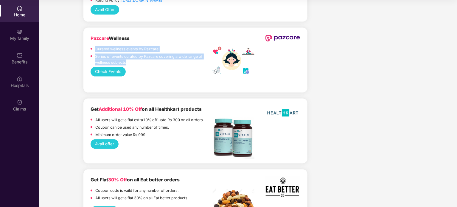
scroll to position [412, 0]
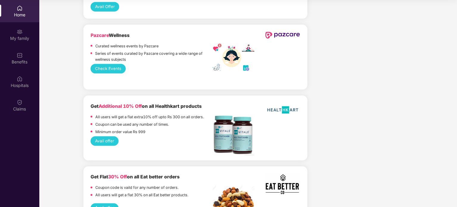
click at [134, 120] on p "All users will get a flat extra10% off upto Rs 300 on all orders." at bounding box center [149, 117] width 109 height 6
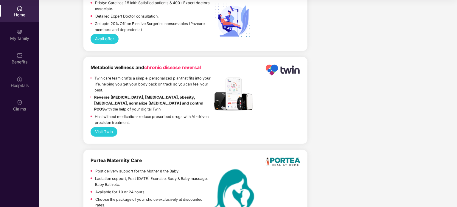
scroll to position [1254, 0]
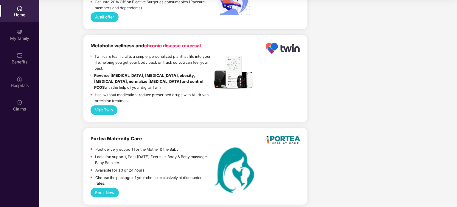
click at [111, 188] on button "Book Now" at bounding box center [105, 193] width 29 height 10
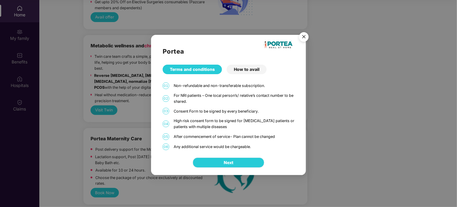
click at [224, 160] on span "Next" at bounding box center [229, 162] width 10 height 7
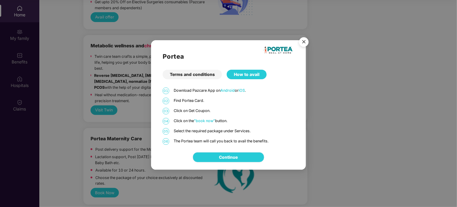
click at [224, 160] on link "Continue" at bounding box center [228, 157] width 19 height 7
